Goal: Task Accomplishment & Management: Manage account settings

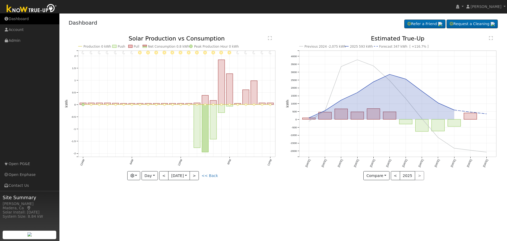
click at [8, 20] on icon at bounding box center [6, 19] width 5 height 4
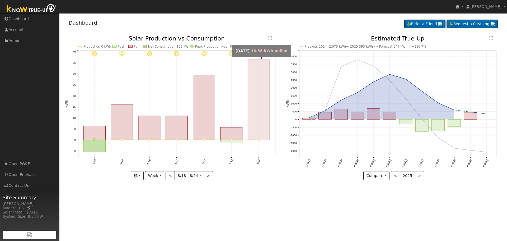
click at [256, 127] on rect "onclick=""" at bounding box center [259, 100] width 22 height 80
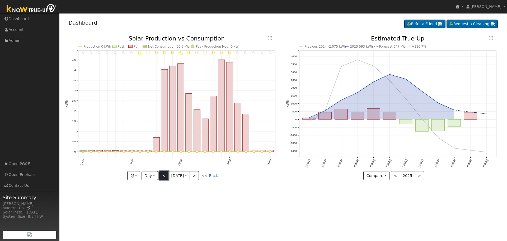
click at [164, 177] on button "<" at bounding box center [163, 175] width 9 height 9
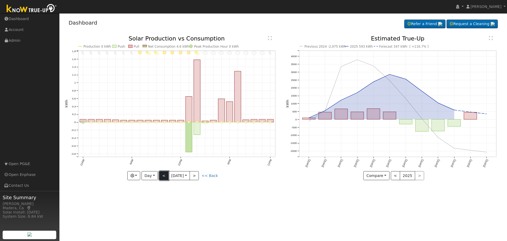
click at [164, 177] on button "<" at bounding box center [163, 175] width 9 height 9
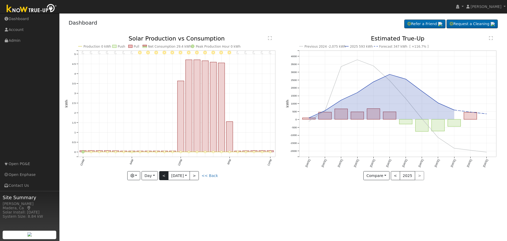
click at [164, 177] on div "11PM - Clear 10PM - Clear 9PM - MostlyClear 8PM - MostlyClear 7PM - MostlyClear…" at bounding box center [173, 108] width 216 height 144
click at [164, 177] on button "<" at bounding box center [163, 175] width 9 height 9
type input "2025-08-21"
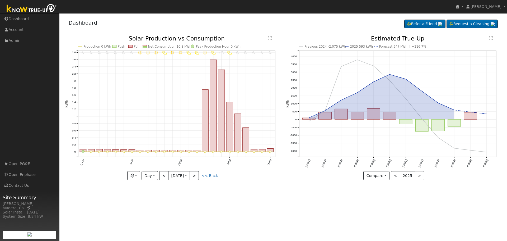
click at [263, 184] on div "11PM - MostlyClear 10PM - MostlyClear 9PM - MostlyClear 8PM - MostlyClear 7PM -…" at bounding box center [172, 112] width 221 height 152
click at [243, 199] on div "User Profile First name Last name Email Email Notifications No Emails No Emails…" at bounding box center [283, 126] width 448 height 227
click at [17, 19] on link "Dashboard" at bounding box center [29, 18] width 59 height 11
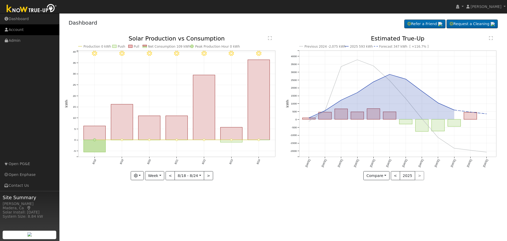
click at [18, 30] on link "Account" at bounding box center [29, 29] width 59 height 11
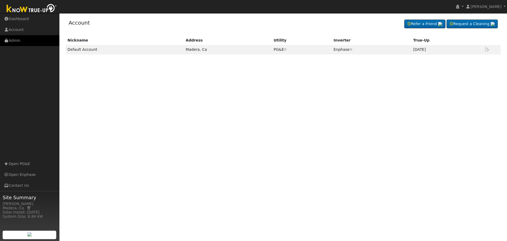
click at [16, 38] on link "Admin" at bounding box center [29, 40] width 59 height 11
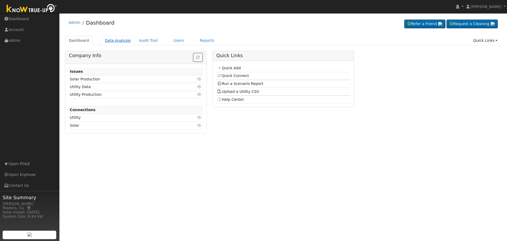
click at [117, 41] on link "Data Analyzer" at bounding box center [118, 41] width 34 height 10
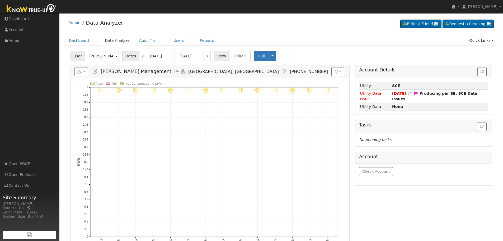
click at [174, 72] on icon at bounding box center [177, 71] width 6 height 5
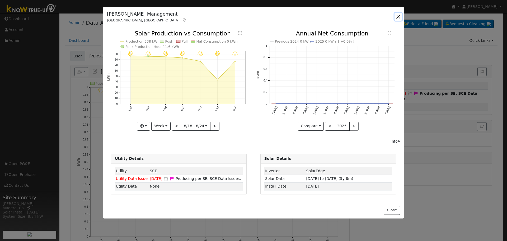
click at [398, 17] on button "button" at bounding box center [398, 16] width 7 height 7
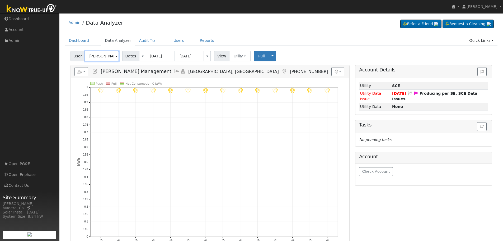
click at [99, 58] on input "Pope Management" at bounding box center [102, 56] width 34 height 11
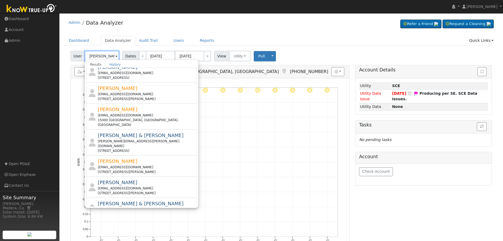
scroll to position [187, 0]
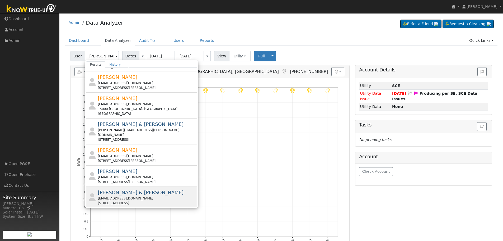
click at [156, 196] on div "ryansdouglas11@gmail.com" at bounding box center [147, 198] width 98 height 5
type input "Ryan & Courtney Douglas"
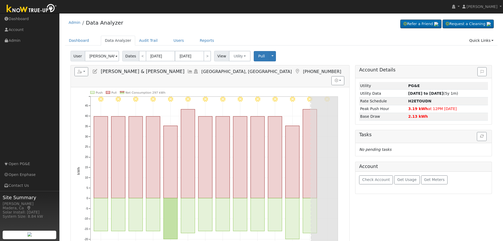
click at [187, 73] on icon at bounding box center [190, 71] width 6 height 5
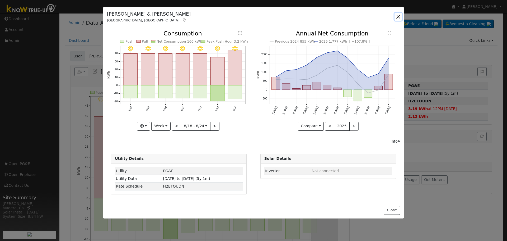
click at [398, 17] on button "button" at bounding box center [398, 16] width 7 height 7
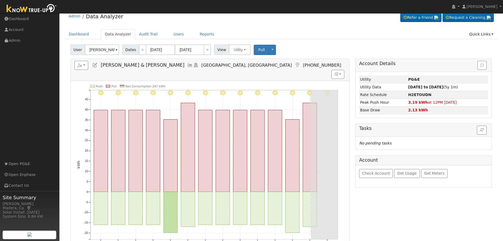
scroll to position [0, 0]
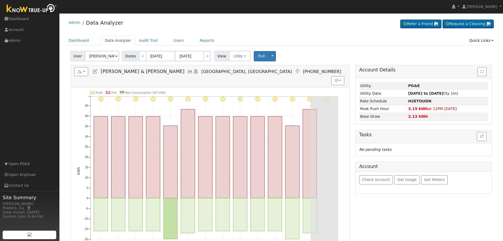
click at [187, 72] on icon at bounding box center [190, 71] width 6 height 5
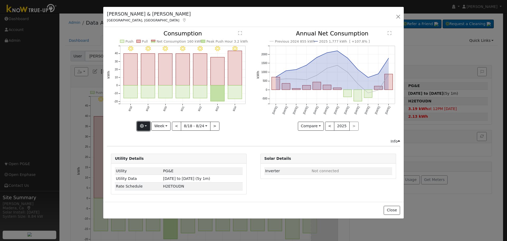
click at [147, 126] on button "button" at bounding box center [143, 126] width 13 height 9
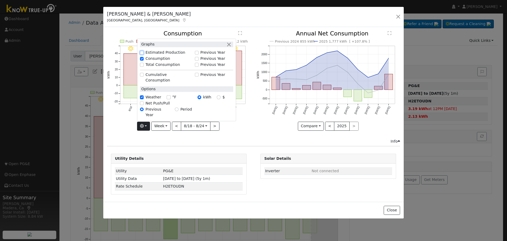
click at [144, 54] on input "Estimated Production" at bounding box center [142, 53] width 4 height 4
checkbox input "true"
click at [230, 47] on button "button" at bounding box center [229, 44] width 6 height 6
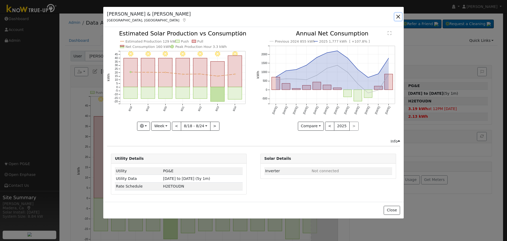
click at [398, 16] on button "button" at bounding box center [398, 16] width 7 height 7
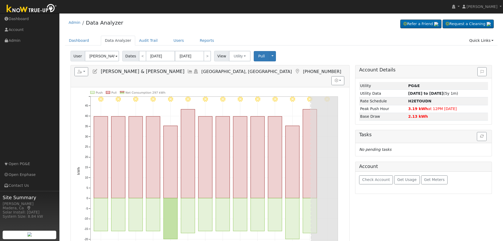
click at [187, 71] on icon at bounding box center [190, 71] width 6 height 5
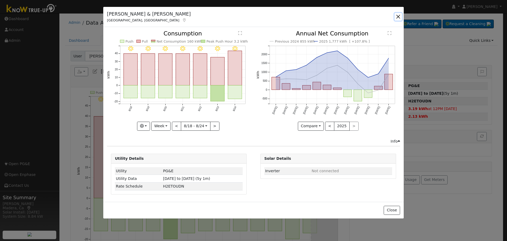
click at [399, 16] on button "button" at bounding box center [398, 16] width 7 height 7
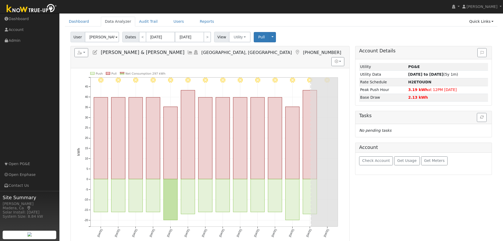
scroll to position [14, 0]
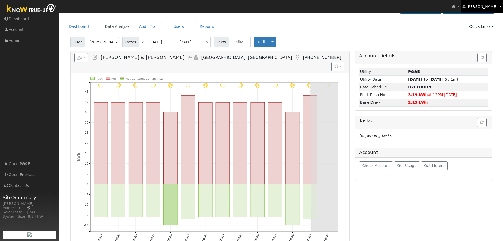
click at [496, 8] on span "DeMonte Johnson" at bounding box center [482, 6] width 31 height 4
click at [482, 62] on link "Log Out" at bounding box center [481, 64] width 43 height 7
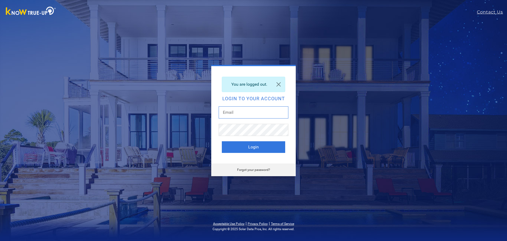
click at [243, 113] on input "text" at bounding box center [254, 112] width 70 height 12
click at [0, 240] on com-1password-button at bounding box center [0, 241] width 0 height 0
click at [254, 112] on input "text" at bounding box center [254, 112] width 70 height 12
type input "[EMAIL_ADDRESS][DOMAIN_NAME]"
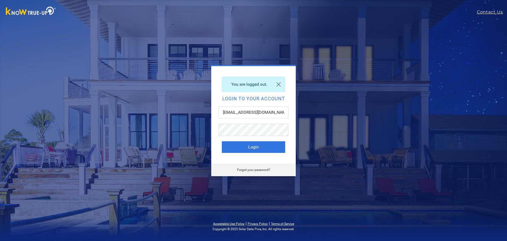
click at [0, 240] on com-1password-button at bounding box center [0, 241] width 0 height 0
click at [328, 128] on div "You are logged out. Login to your account [EMAIL_ADDRESS][DOMAIN_NAME] Login Fo…" at bounding box center [253, 120] width 233 height 111
